Goal: Task Accomplishment & Management: Manage account settings

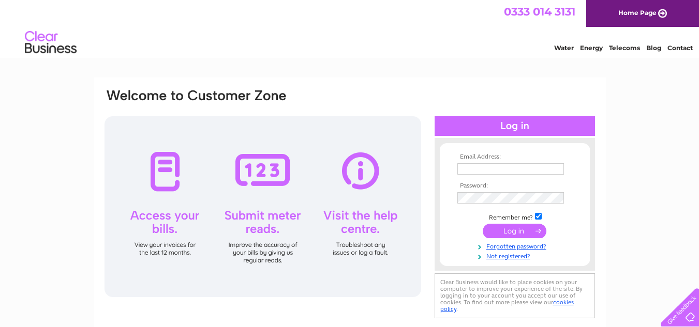
type input "kuldipdosanjh260@gmail.com"
click at [514, 230] on input "submit" at bounding box center [515, 231] width 64 height 14
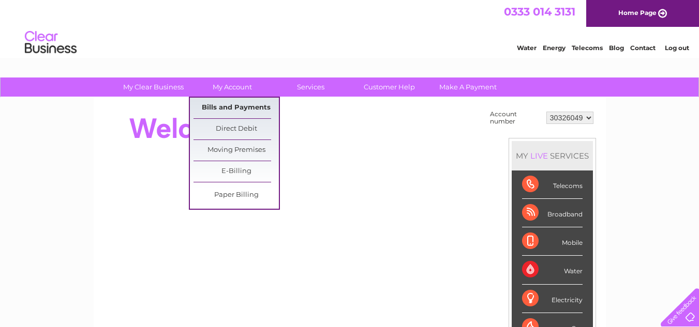
click at [241, 108] on link "Bills and Payments" at bounding box center [235, 108] width 85 height 21
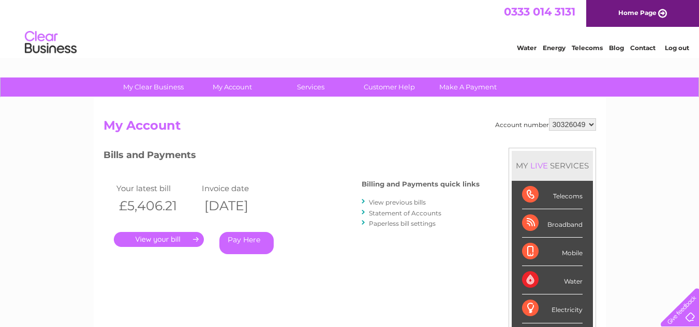
click at [285, 191] on tbody "Your latest bill Invoice date £5,406.21 [DATE]" at bounding box center [199, 199] width 171 height 35
click at [285, 191] on td "Invoice date" at bounding box center [241, 189] width 85 height 14
click at [170, 240] on link "." at bounding box center [159, 239] width 90 height 15
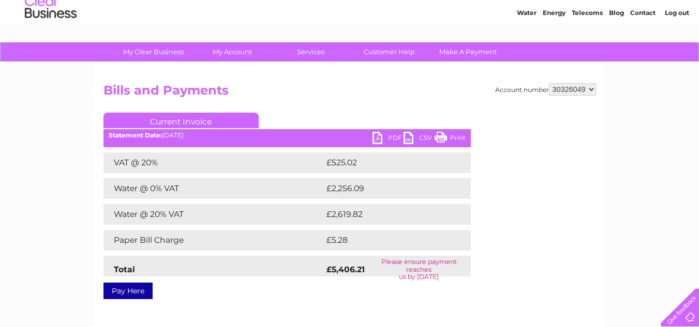
scroll to position [52, 0]
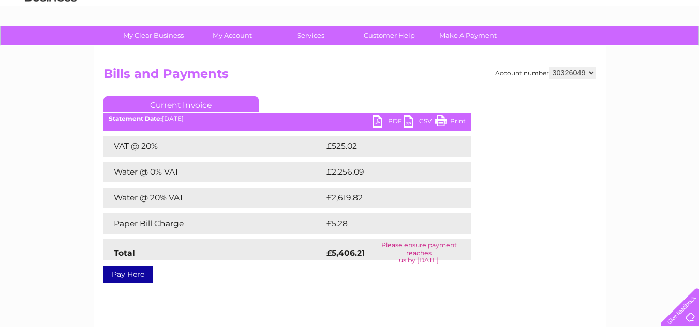
click at [384, 121] on link "PDF" at bounding box center [387, 122] width 31 height 15
